Goal: Navigation & Orientation: Understand site structure

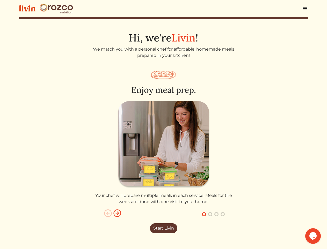
click at [164, 124] on img at bounding box center [163, 144] width 93 height 87
click at [305, 9] on img at bounding box center [305, 8] width 6 height 6
click at [117, 213] on img "button" at bounding box center [117, 213] width 8 height 8
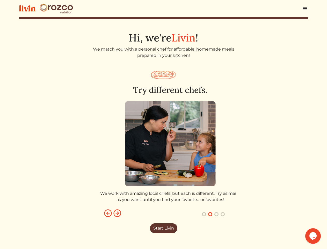
click at [204, 214] on button "button" at bounding box center [204, 214] width 6 height 6
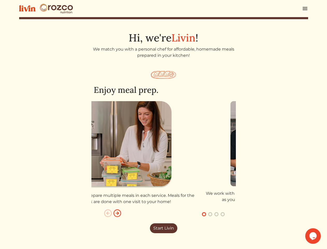
click at [210, 214] on button "button" at bounding box center [210, 214] width 6 height 6
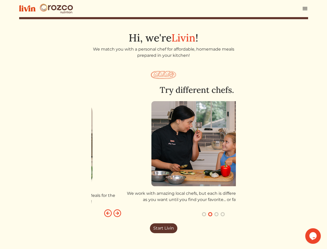
click at [217, 214] on button "button" at bounding box center [217, 214] width 6 height 6
click at [223, 214] on button "button" at bounding box center [223, 214] width 6 height 6
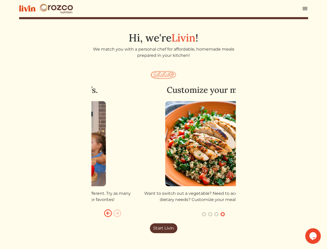
click at [313, 236] on icon "$i18n('chat', 'chat_widget')" at bounding box center [313, 236] width 7 height 8
